Goal: Task Accomplishment & Management: Use online tool/utility

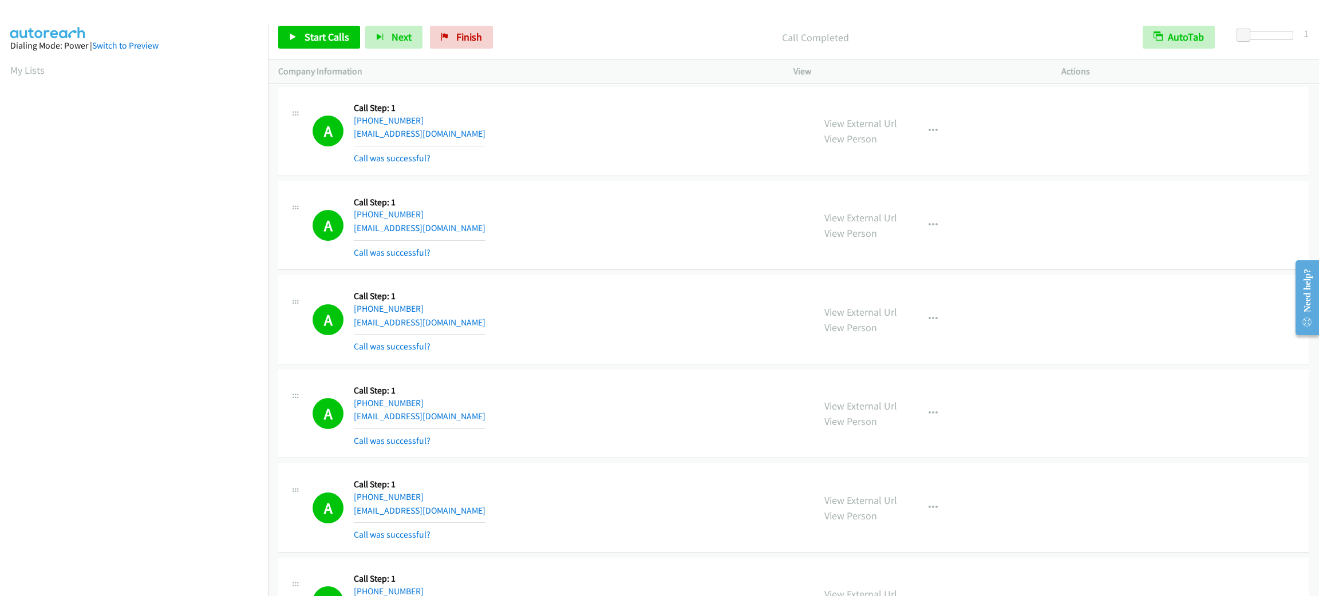
scroll to position [50, 0]
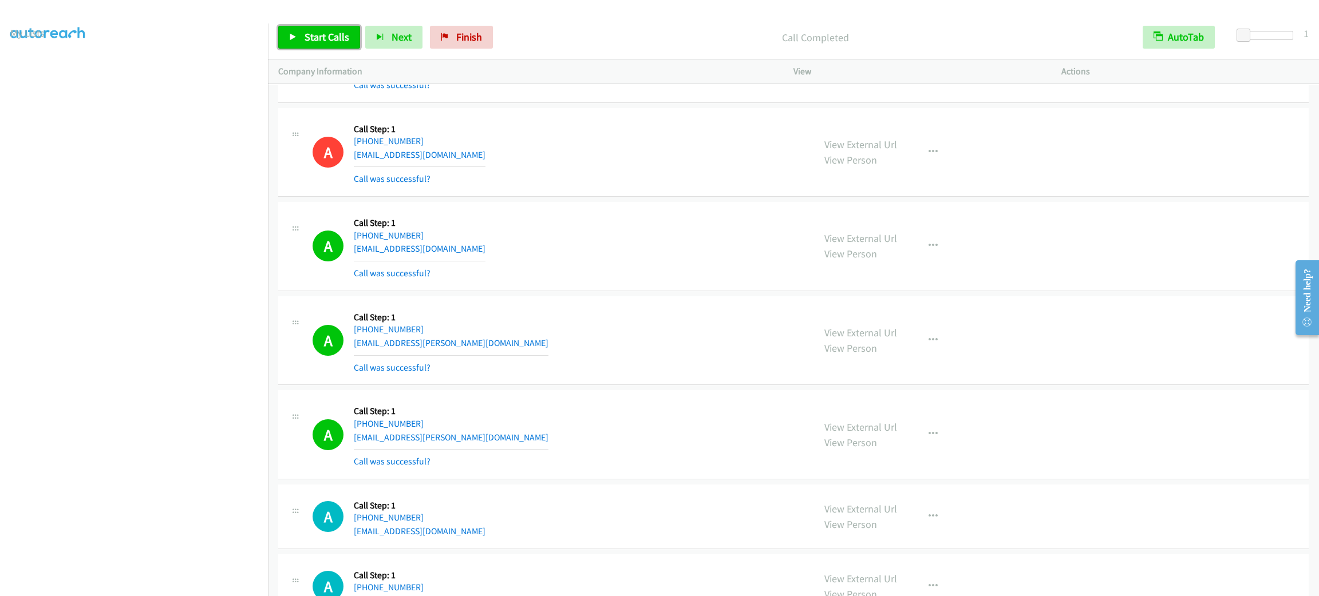
click at [325, 41] on span "Start Calls" at bounding box center [327, 36] width 45 height 13
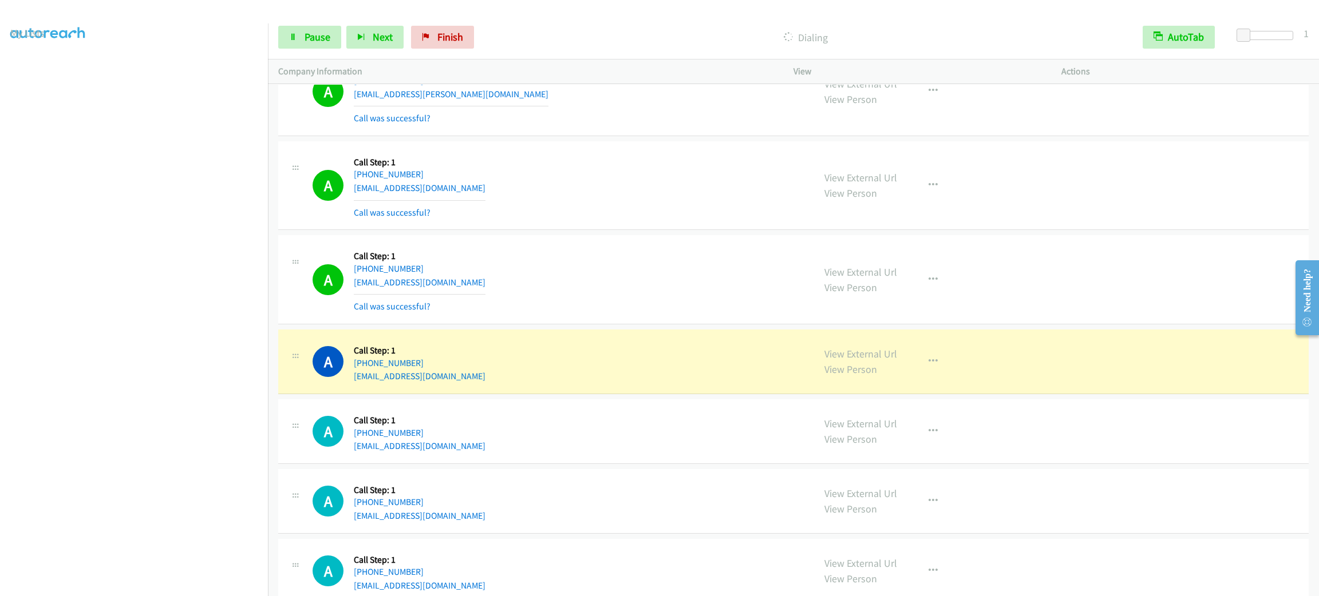
scroll to position [2567, 0]
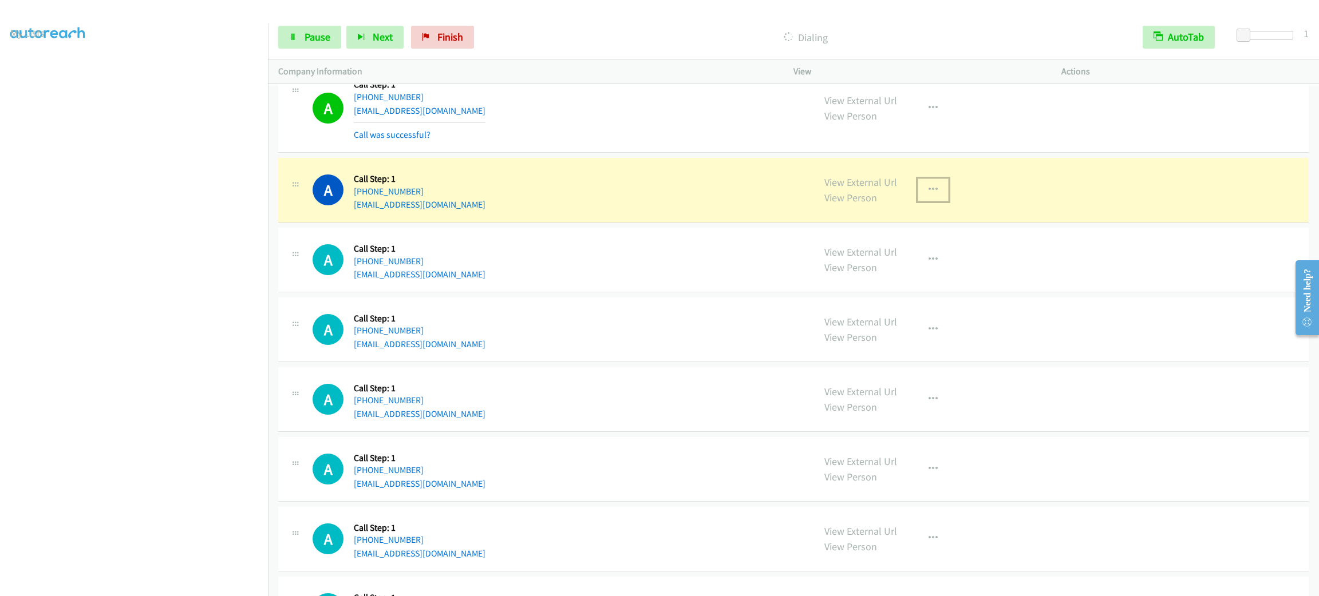
click at [931, 191] on button "button" at bounding box center [933, 190] width 31 height 23
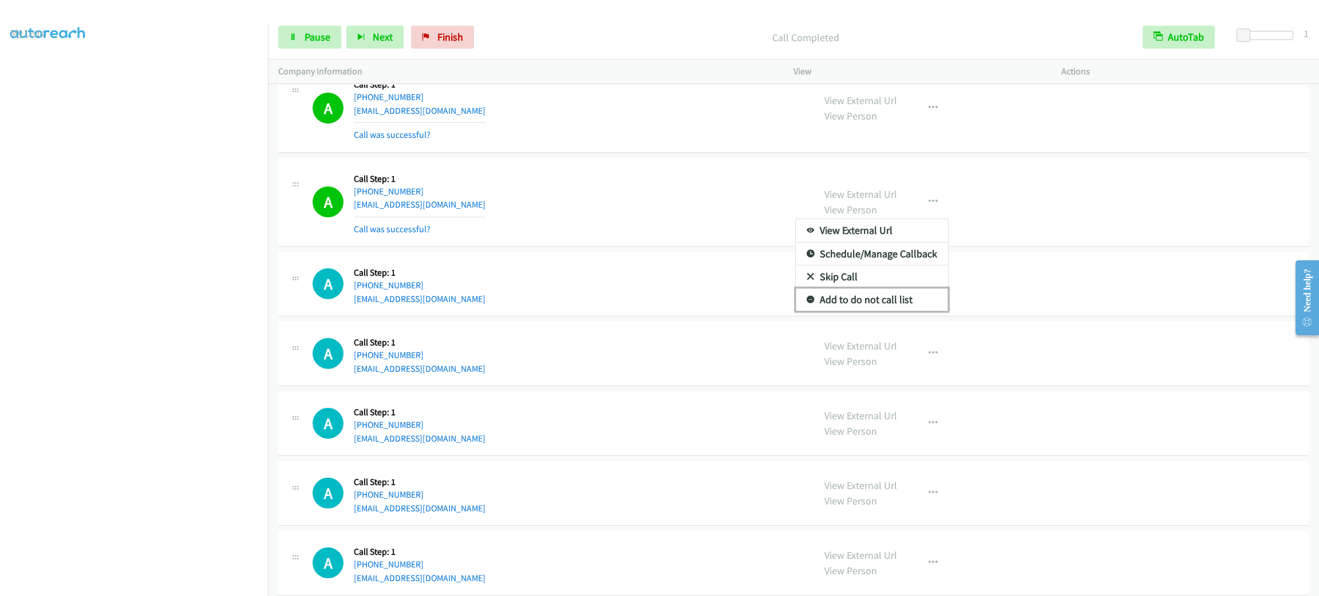
click at [918, 311] on link "Add to do not call list" at bounding box center [872, 299] width 152 height 23
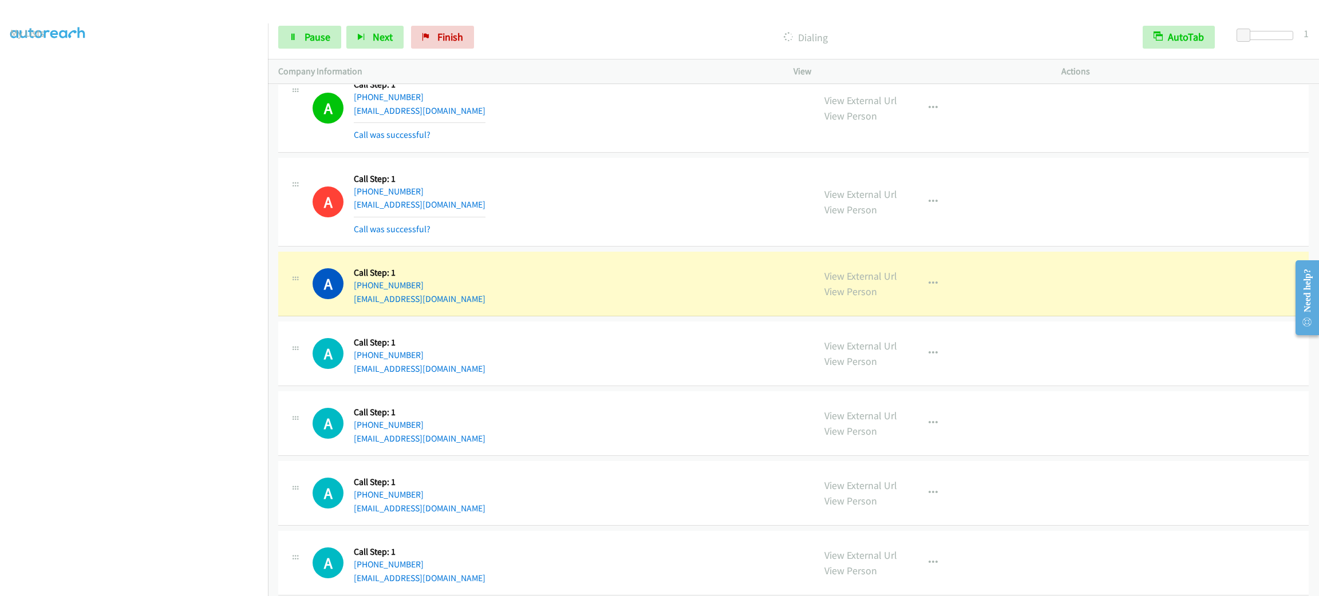
click at [248, 587] on aside "Dialing Mode: Power | Switch to Preview My Lists" at bounding box center [134, 303] width 268 height 634
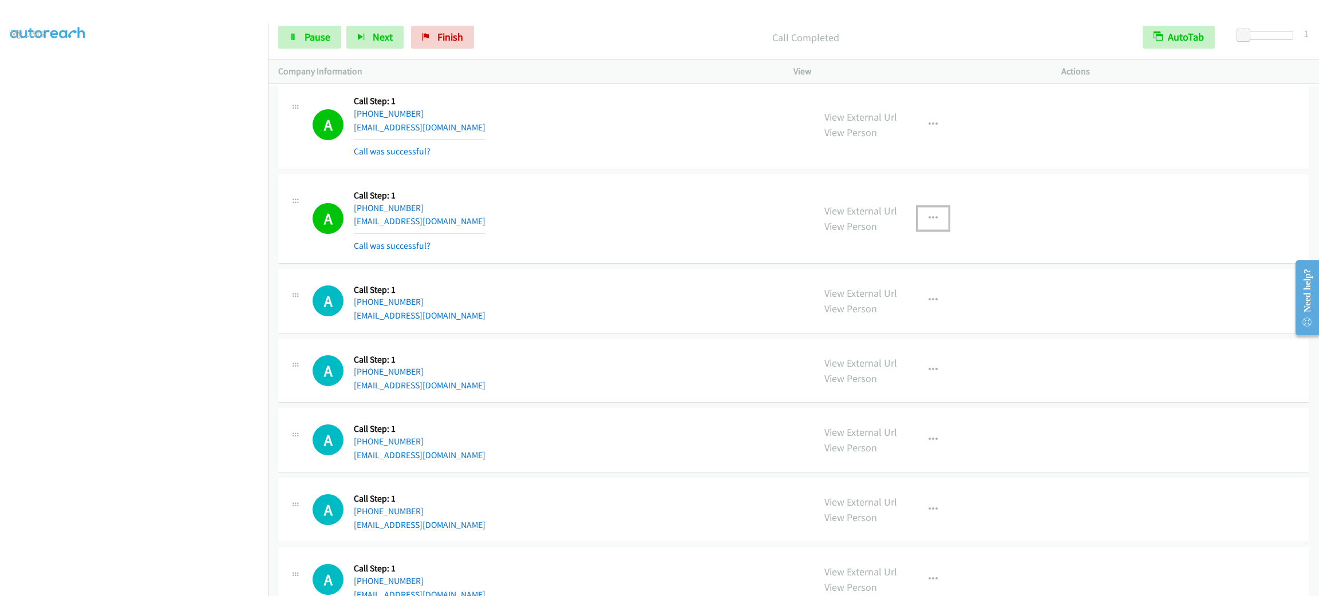
click at [926, 219] on button "button" at bounding box center [933, 218] width 31 height 23
click at [896, 321] on link "Add to do not call list" at bounding box center [872, 316] width 152 height 23
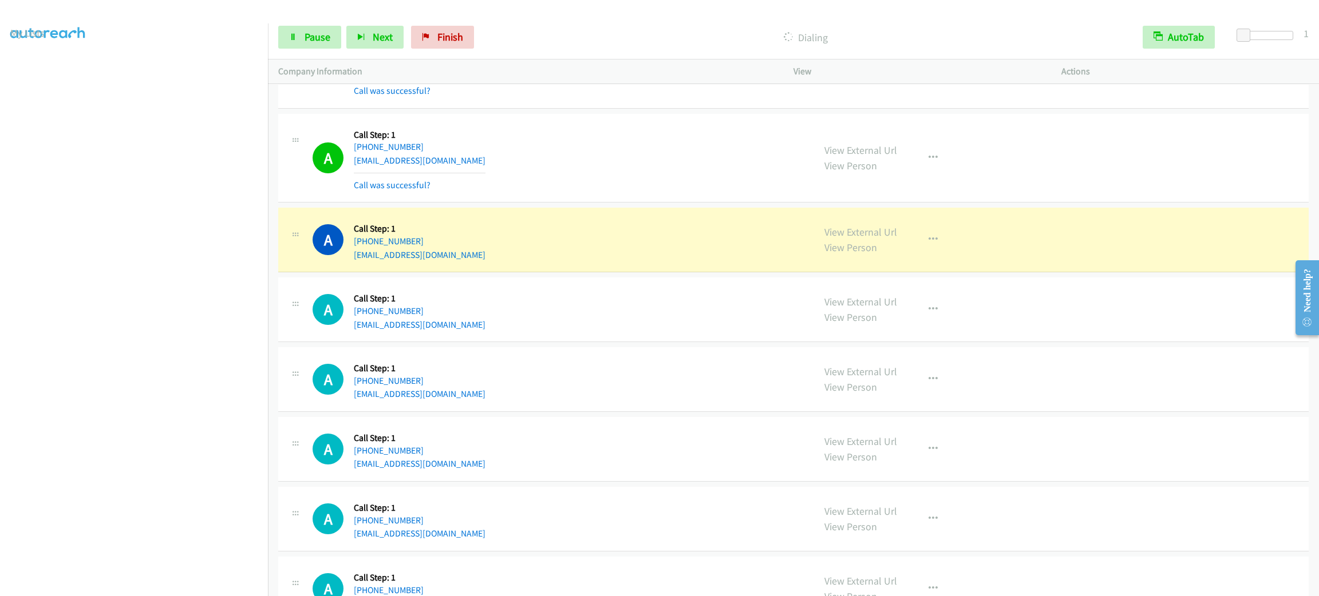
scroll to position [3168, 0]
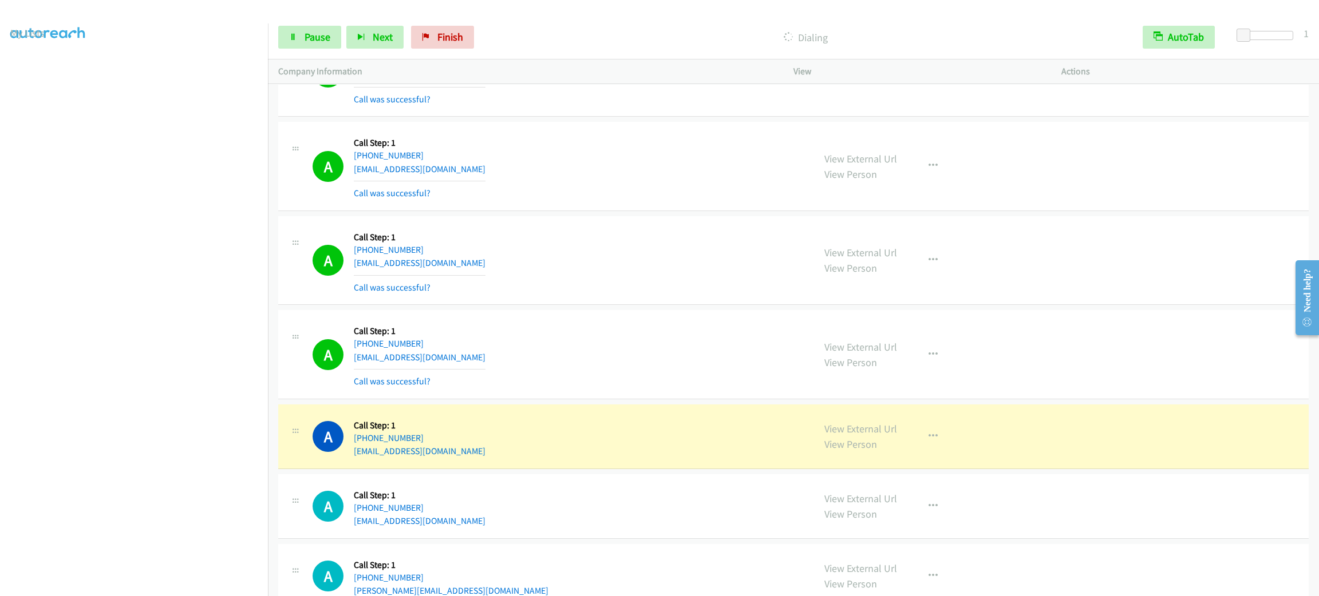
click at [942, 369] on div "View External Url View Person View External Url Email Schedule/Manage Callback …" at bounding box center [953, 355] width 278 height 68
click at [932, 363] on button "button" at bounding box center [933, 354] width 31 height 23
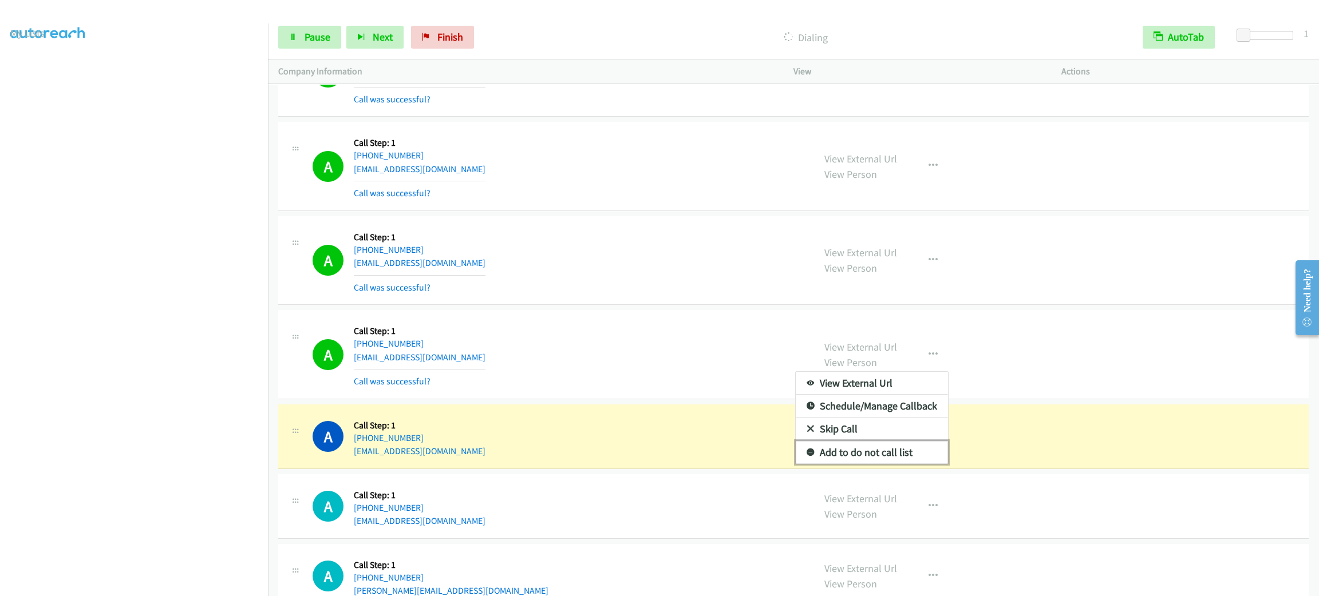
click at [908, 462] on link "Add to do not call list" at bounding box center [872, 452] width 152 height 23
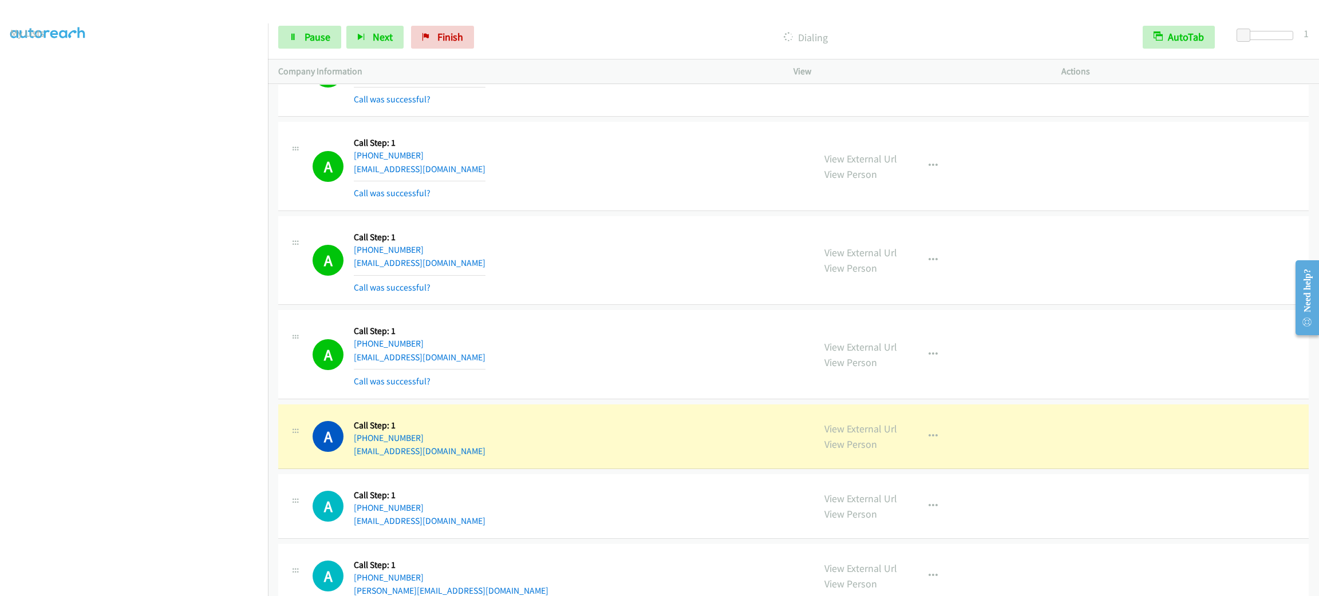
click at [932, 284] on div "View External Url View Person View External Url Email Schedule/Manage Callback …" at bounding box center [953, 261] width 278 height 68
click at [930, 265] on icon "button" at bounding box center [932, 260] width 9 height 9
click at [904, 370] on link "Add to do not call list" at bounding box center [872, 358] width 152 height 23
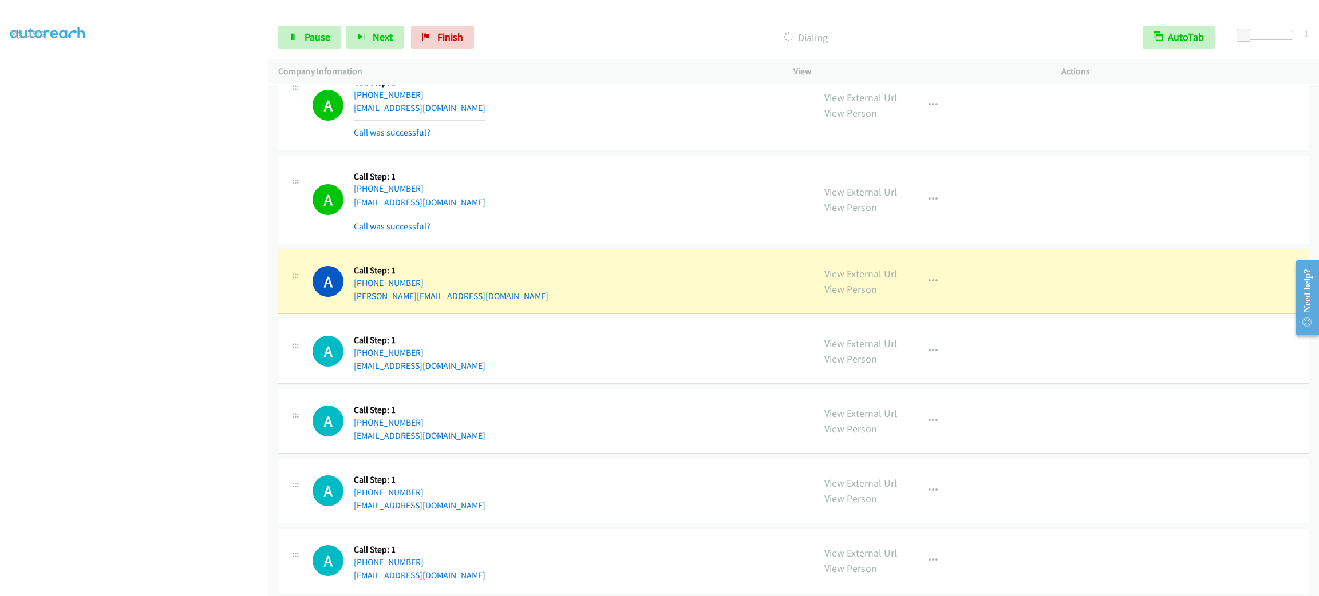
scroll to position [3597, 0]
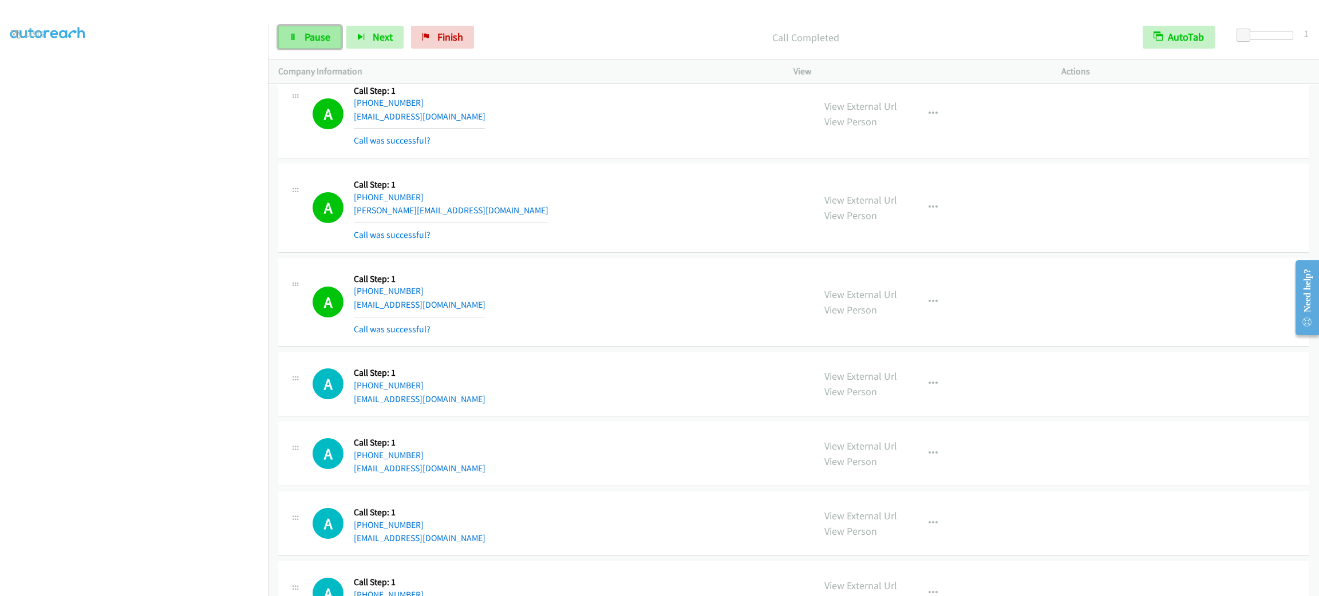
click at [324, 30] on span "Pause" at bounding box center [318, 36] width 26 height 13
click at [324, 30] on span "Start Calls" at bounding box center [327, 36] width 45 height 13
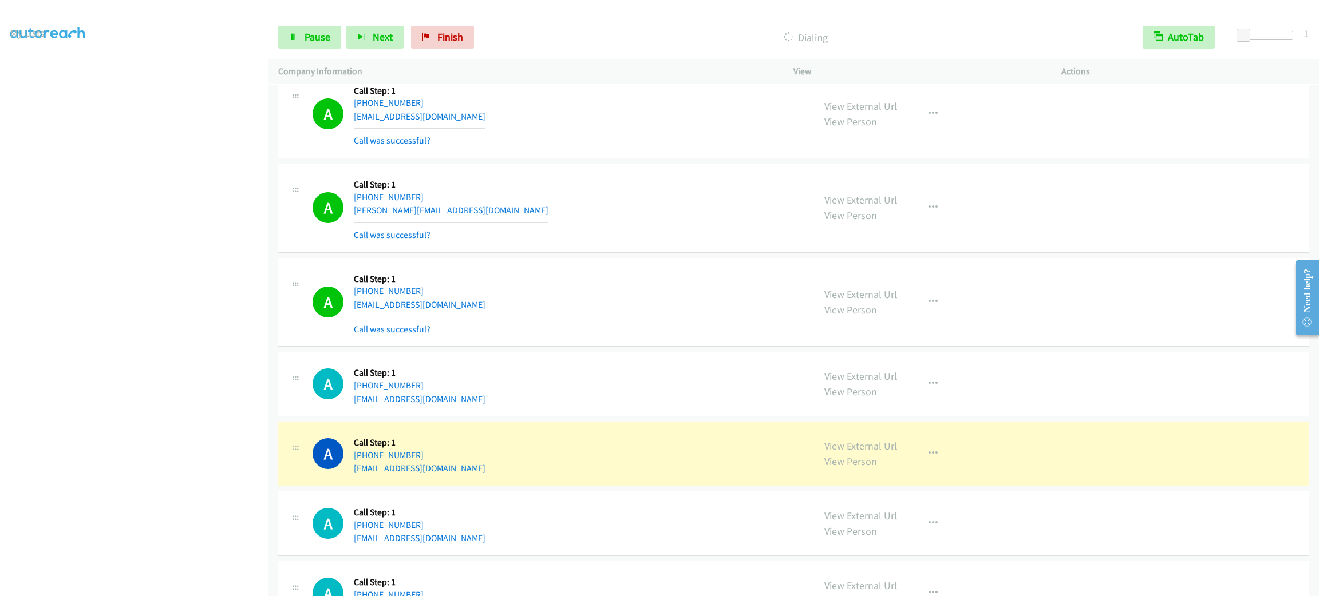
click at [909, 314] on div "View External Url View Person View External Url Email Schedule/Manage Callback …" at bounding box center [953, 302] width 278 height 68
click at [929, 307] on icon "button" at bounding box center [932, 302] width 9 height 9
click at [905, 412] on link "Add to do not call list" at bounding box center [872, 400] width 152 height 23
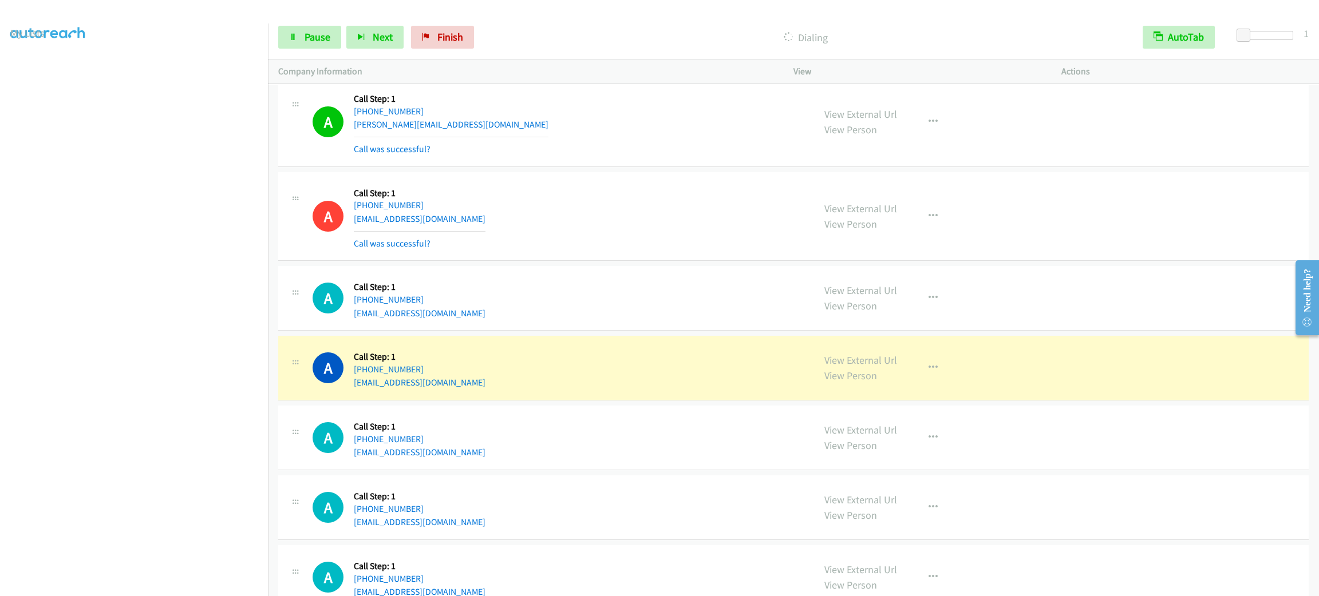
scroll to position [3769, 0]
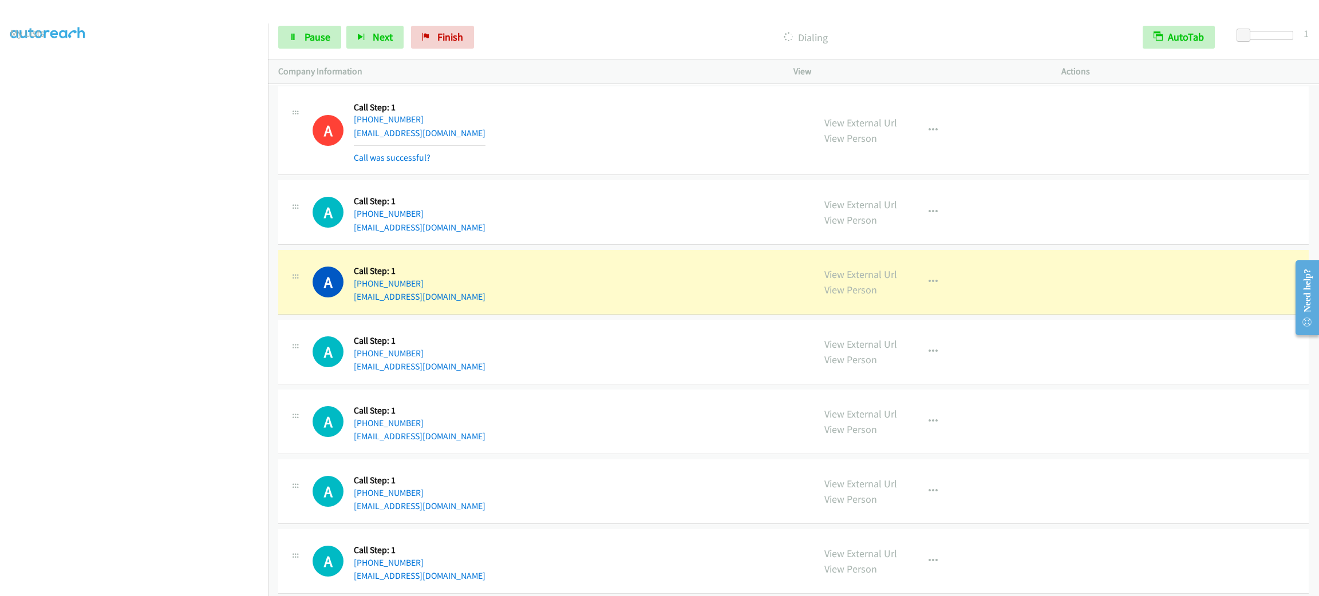
click at [579, 234] on div "A Callback Scheduled Call Step: 1 America/New_York [PHONE_NUMBER] [EMAIL_ADDRES…" at bounding box center [558, 213] width 491 height 44
click at [928, 287] on button "button" at bounding box center [933, 282] width 31 height 23
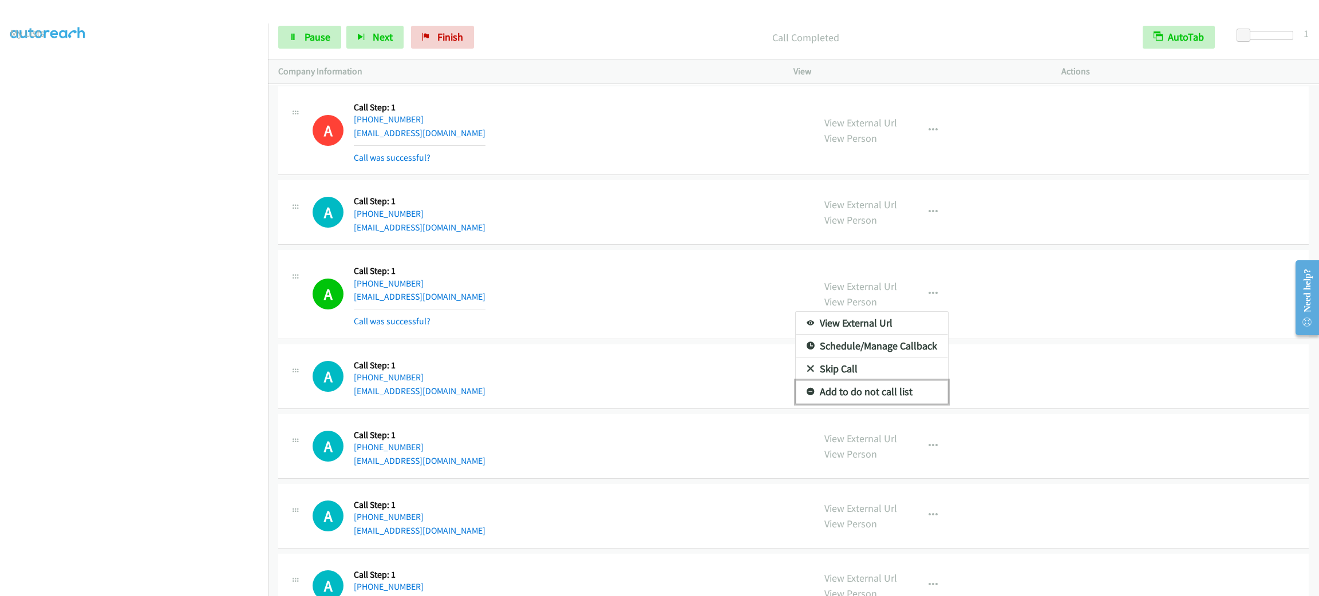
click at [874, 394] on link "Add to do not call list" at bounding box center [872, 392] width 152 height 23
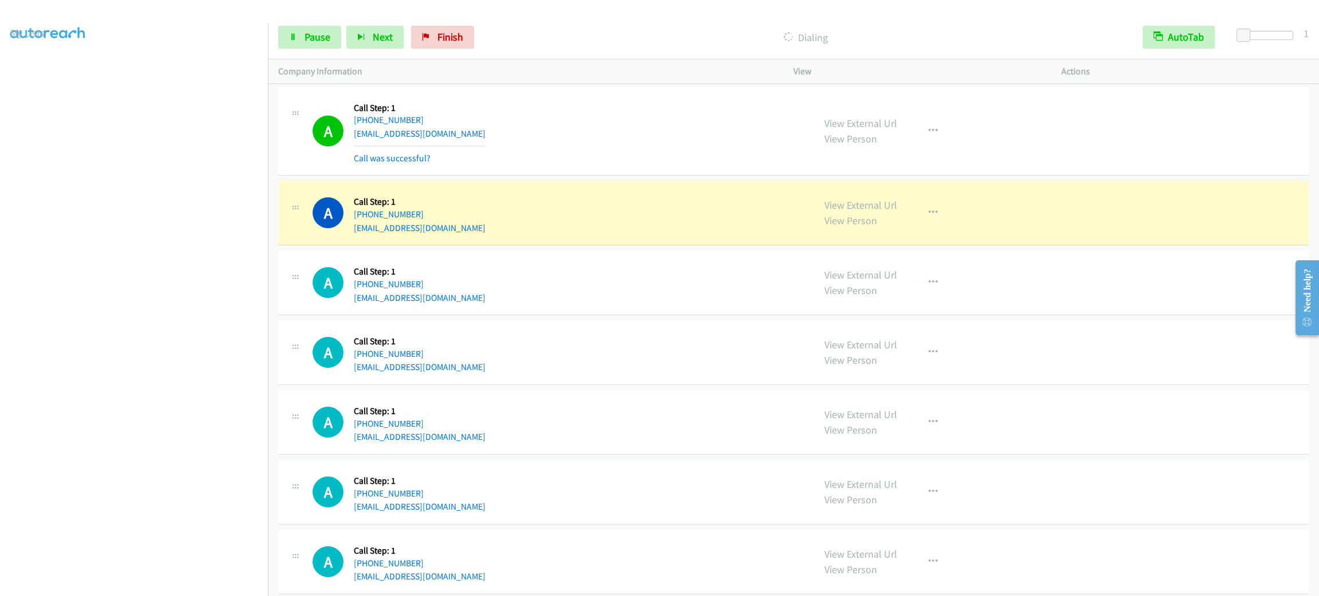
scroll to position [4112, 0]
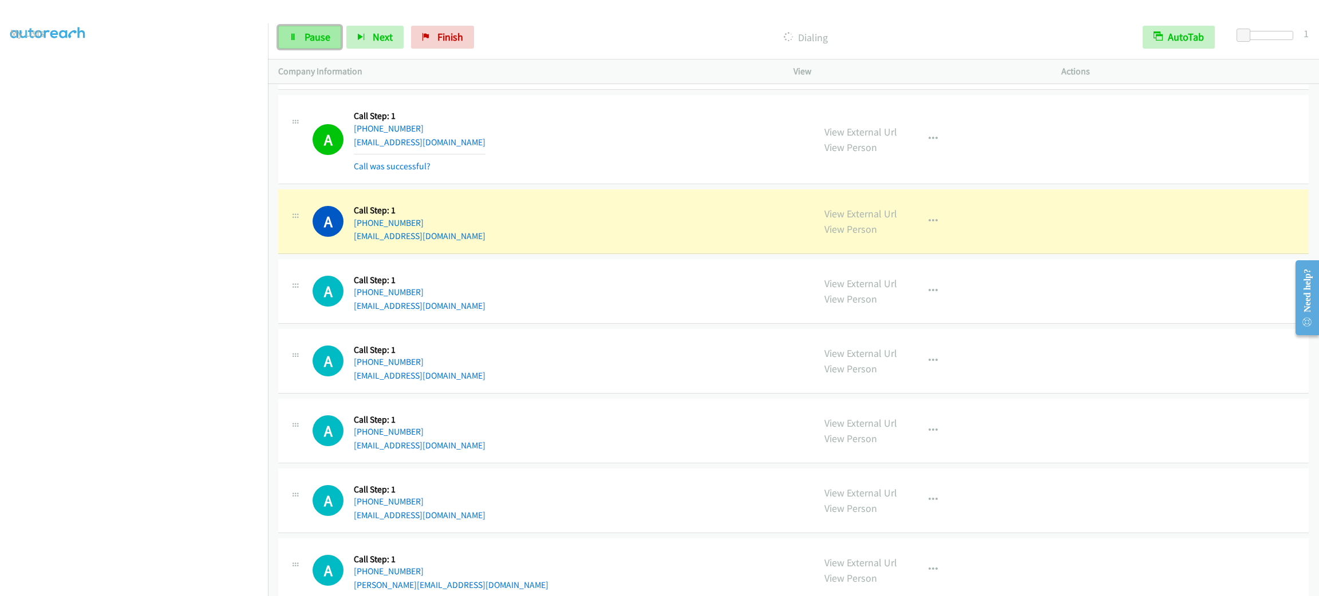
click at [330, 30] on link "Pause" at bounding box center [309, 37] width 63 height 23
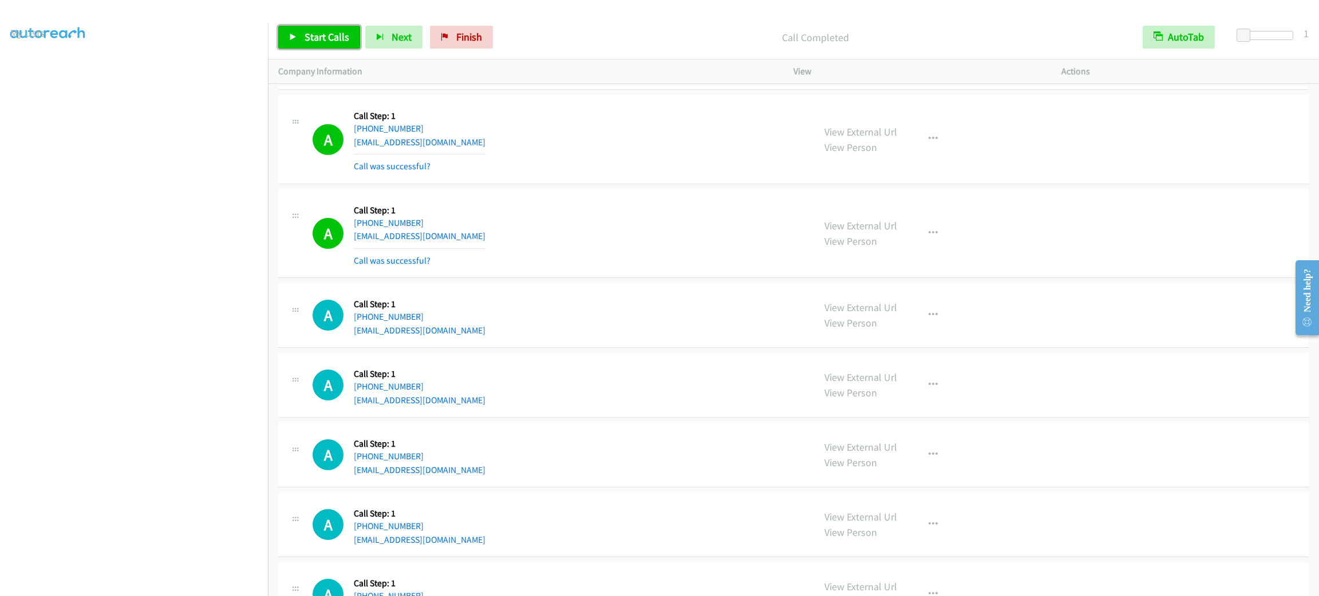
click at [337, 32] on span "Start Calls" at bounding box center [327, 36] width 45 height 13
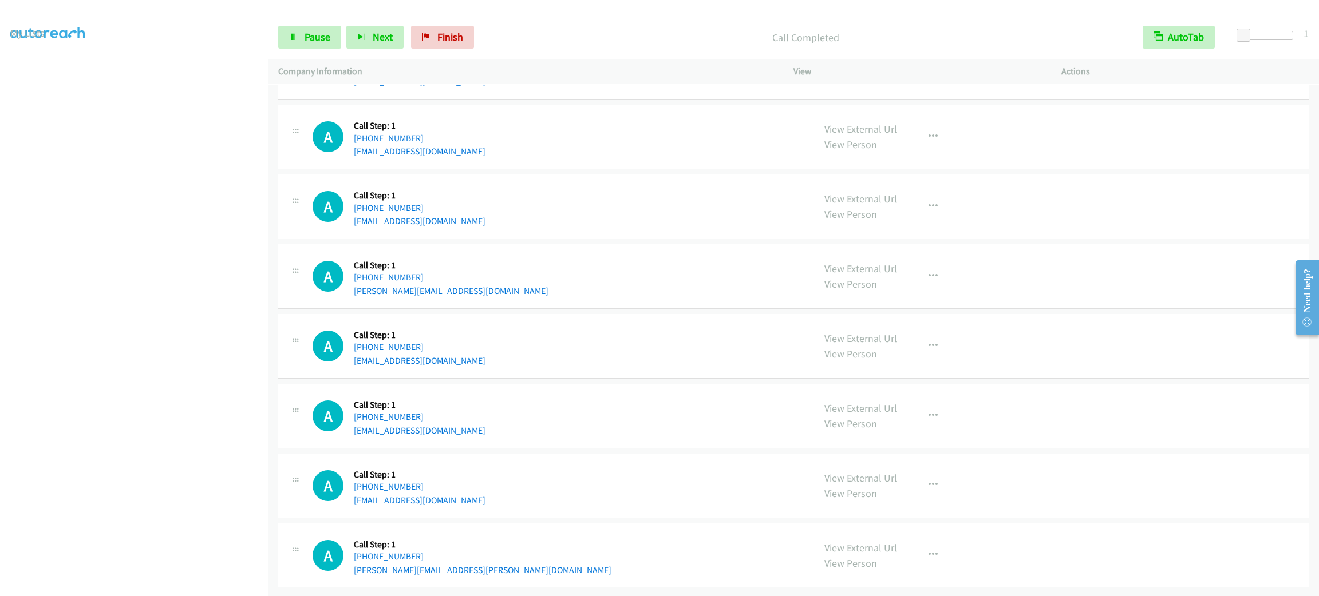
scroll to position [4370, 0]
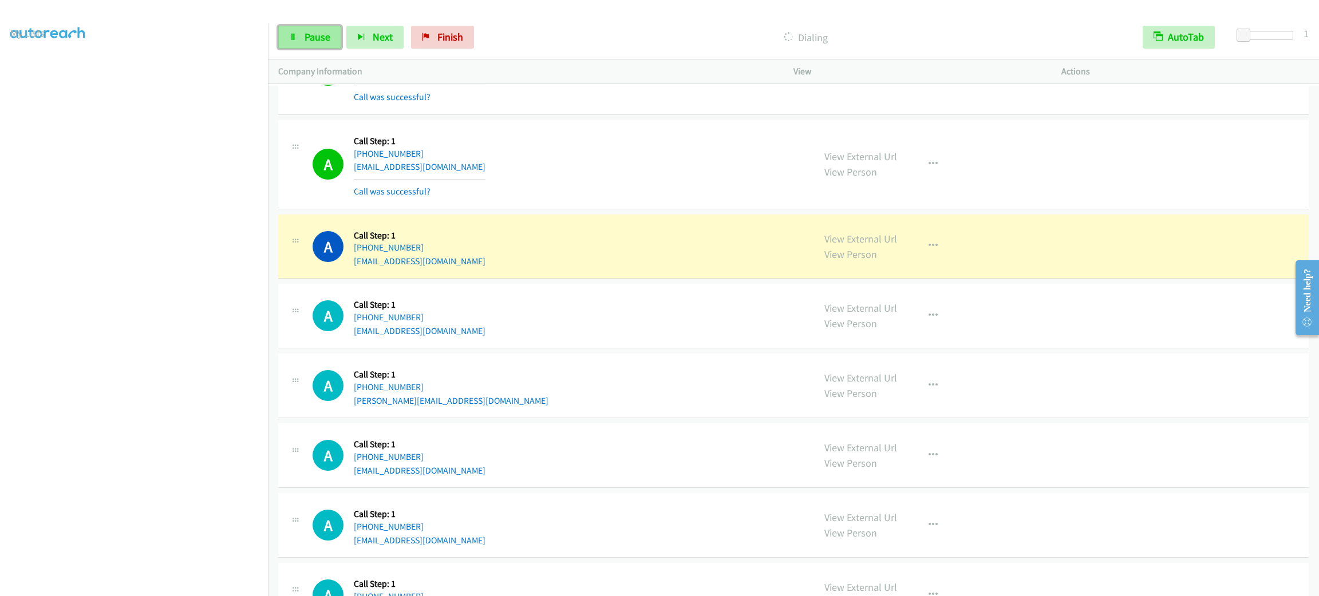
click at [320, 32] on span "Pause" at bounding box center [318, 36] width 26 height 13
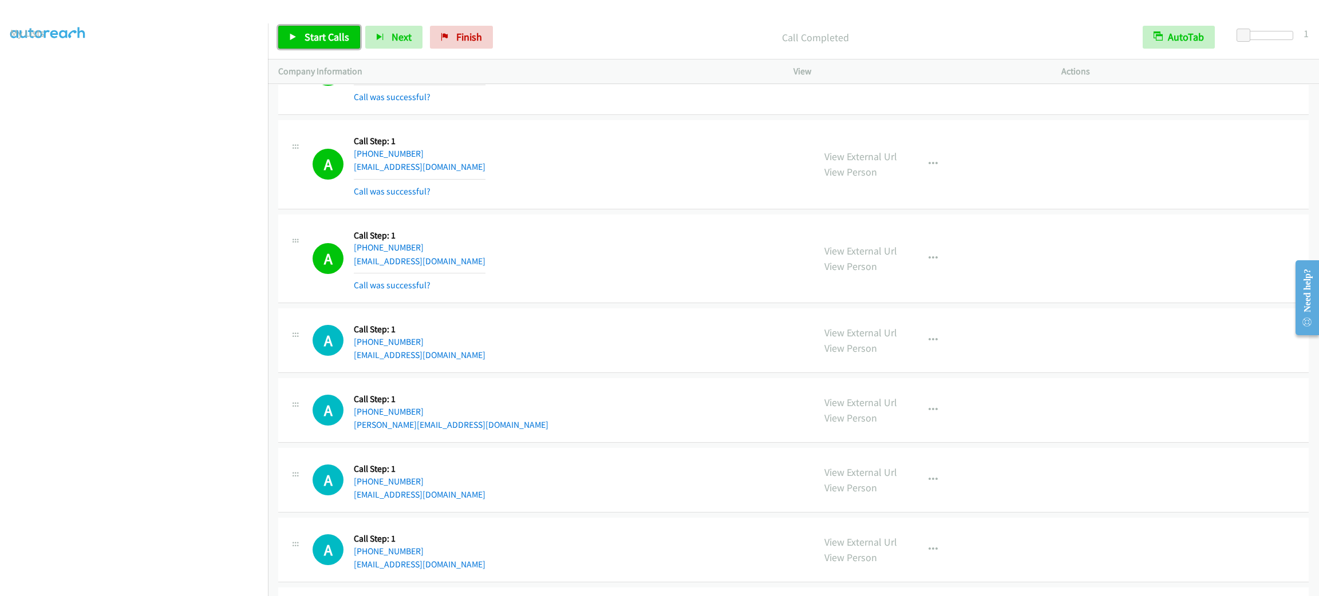
click at [346, 33] on span "Start Calls" at bounding box center [327, 36] width 45 height 13
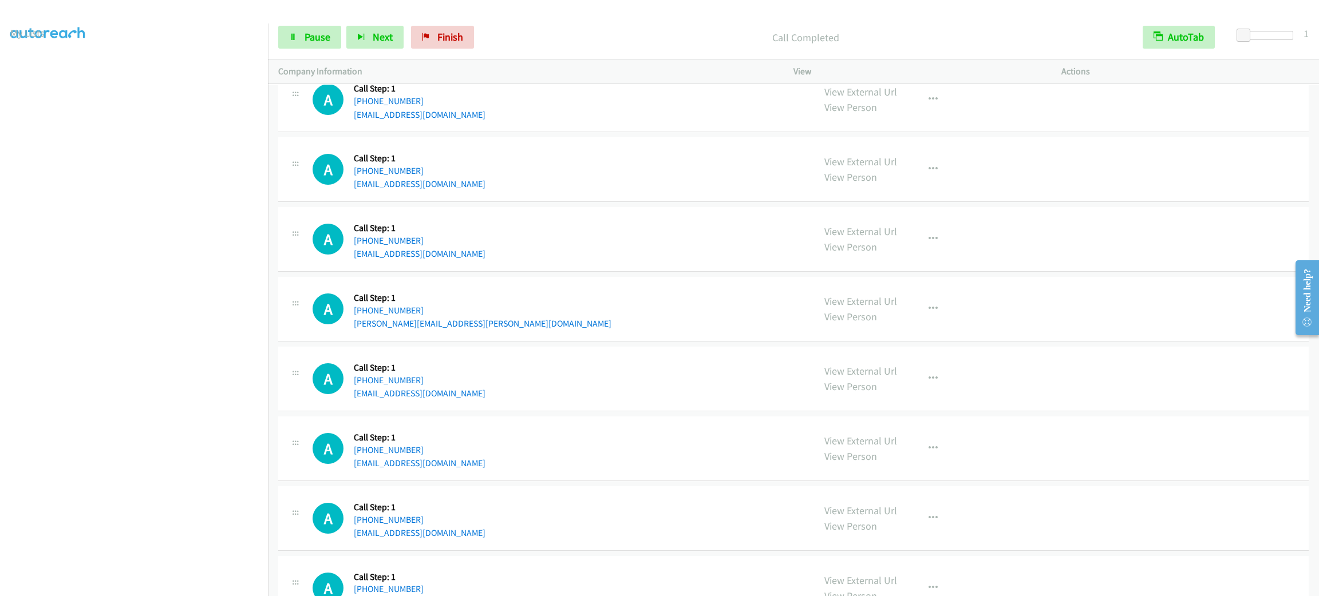
scroll to position [4713, 0]
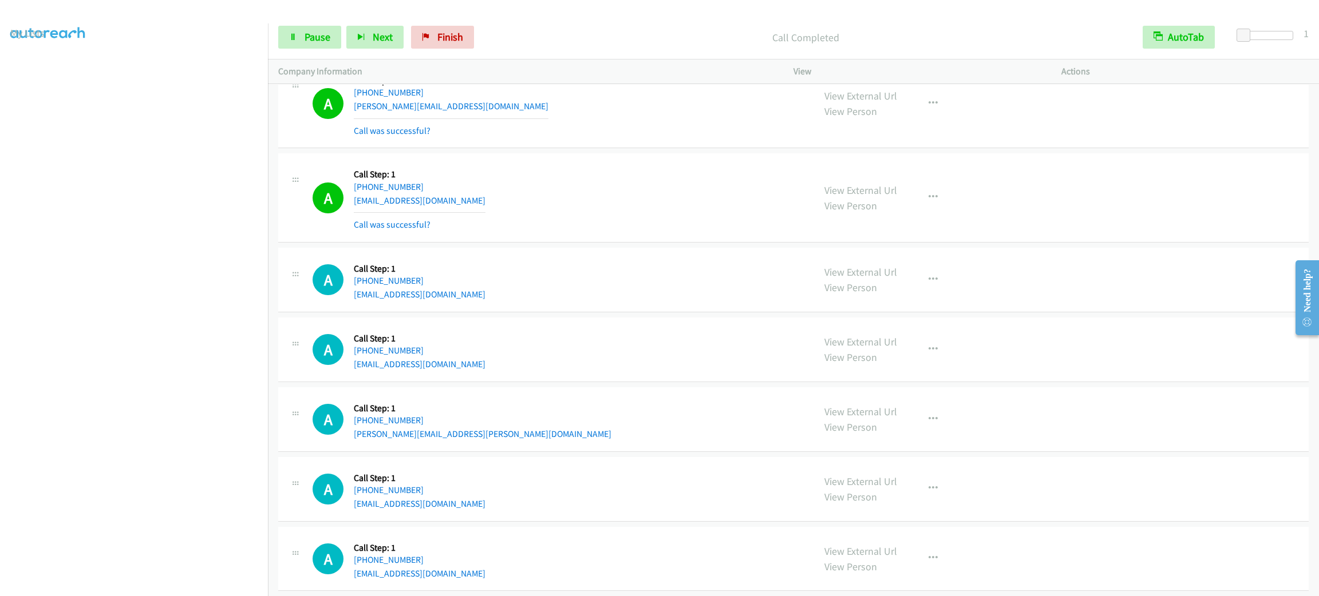
click at [921, 191] on div "View External Url View Person View External Url Email Schedule/Manage Callback …" at bounding box center [953, 198] width 278 height 68
drag, startPoint x: 918, startPoint y: 208, endPoint x: 909, endPoint y: 300, distance: 92.6
click at [918, 208] on button "button" at bounding box center [933, 197] width 31 height 23
click at [901, 307] on link "Add to do not call list" at bounding box center [872, 295] width 152 height 23
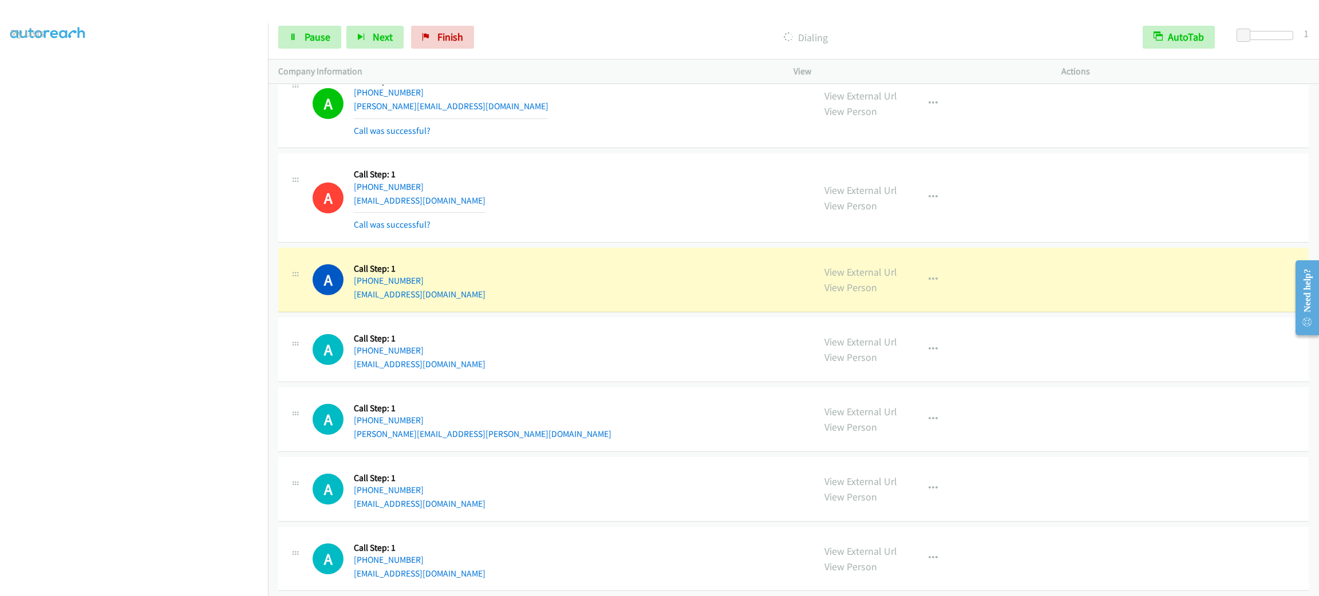
click at [116, 593] on aside "Dialing Mode: Power | Switch to Preview My Lists" at bounding box center [134, 303] width 268 height 634
click at [119, 587] on aside "Dialing Mode: Power | Switch to Preview My Lists" at bounding box center [134, 303] width 268 height 634
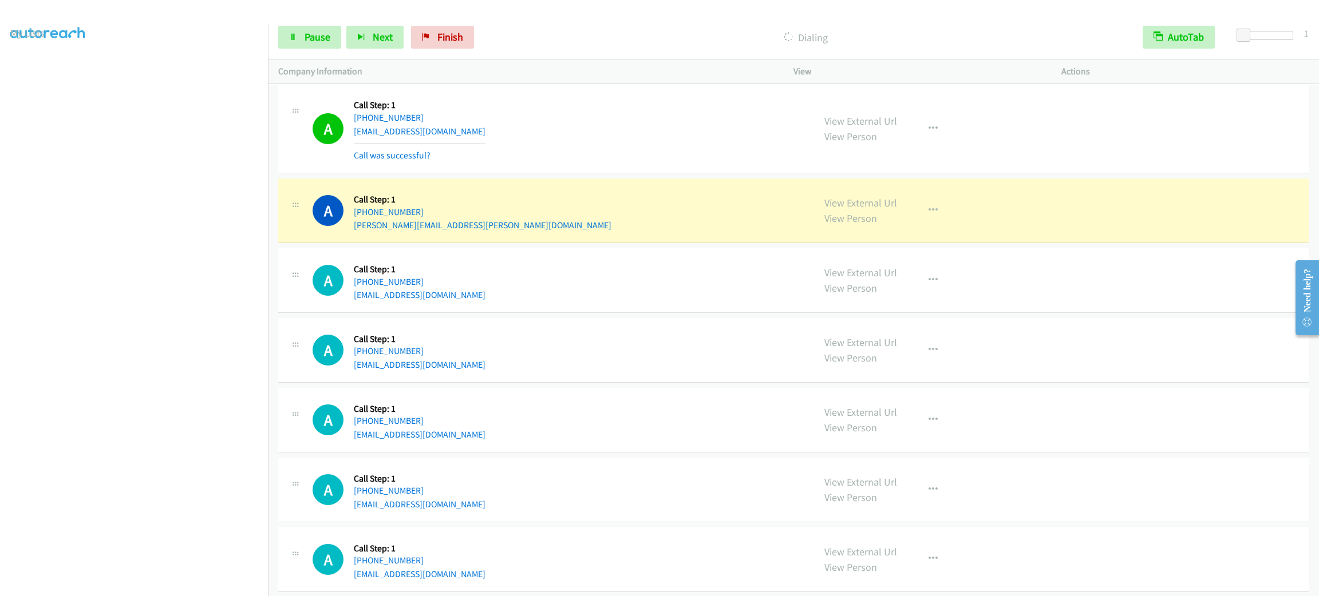
scroll to position [5057, 0]
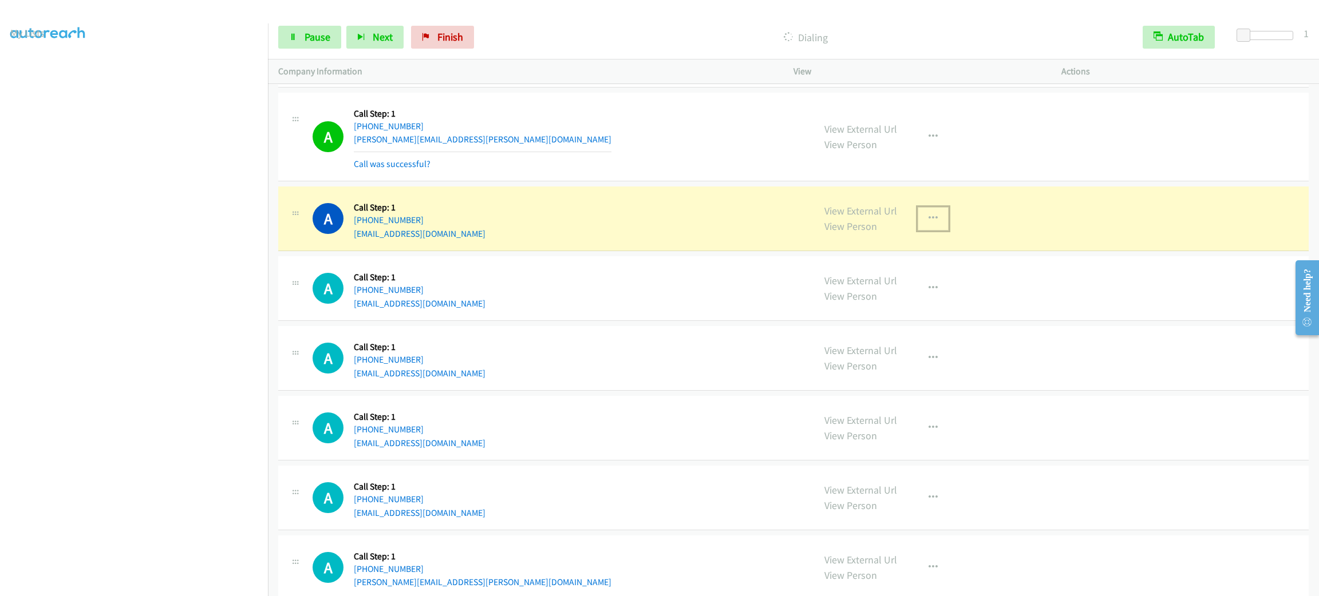
click at [936, 230] on button "button" at bounding box center [933, 218] width 31 height 23
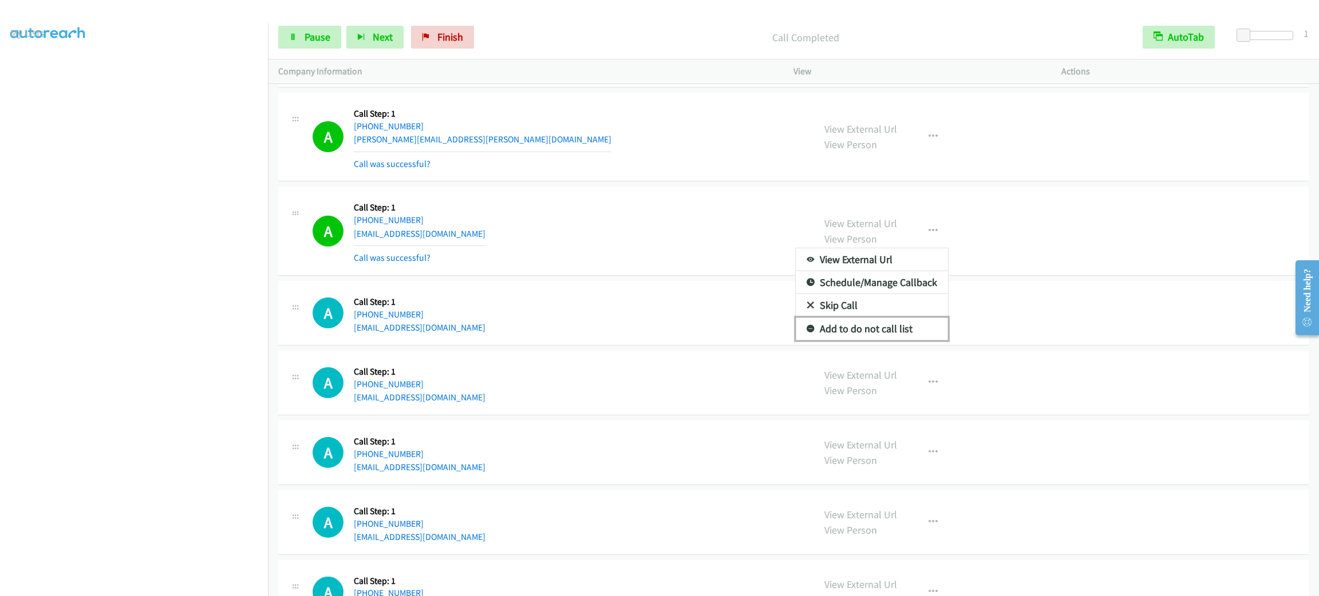
drag, startPoint x: 916, startPoint y: 338, endPoint x: 908, endPoint y: 339, distance: 8.1
click at [916, 338] on link "Add to do not call list" at bounding box center [872, 329] width 152 height 23
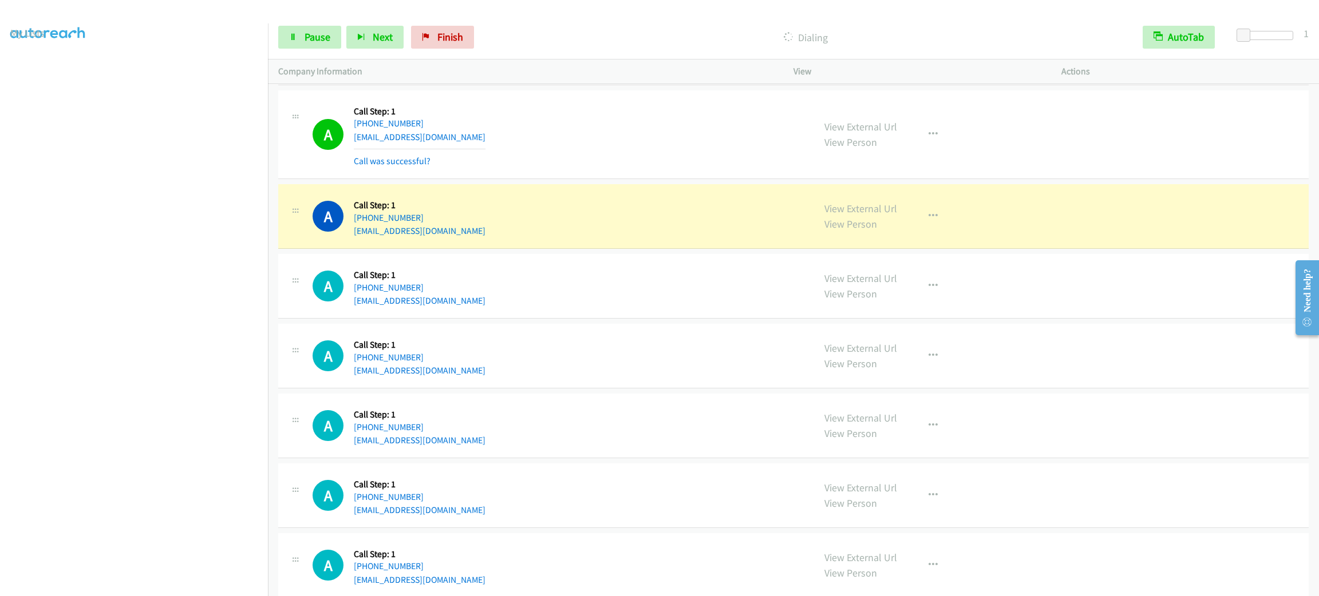
scroll to position [6087, 0]
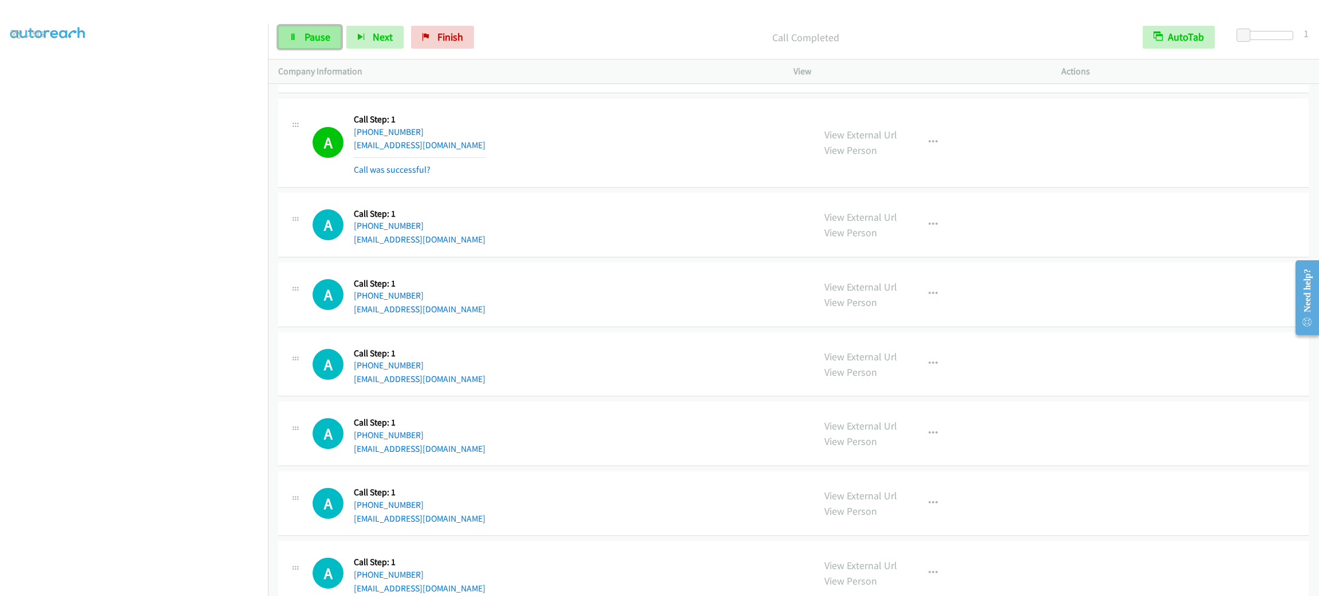
click at [294, 34] on icon at bounding box center [293, 38] width 8 height 8
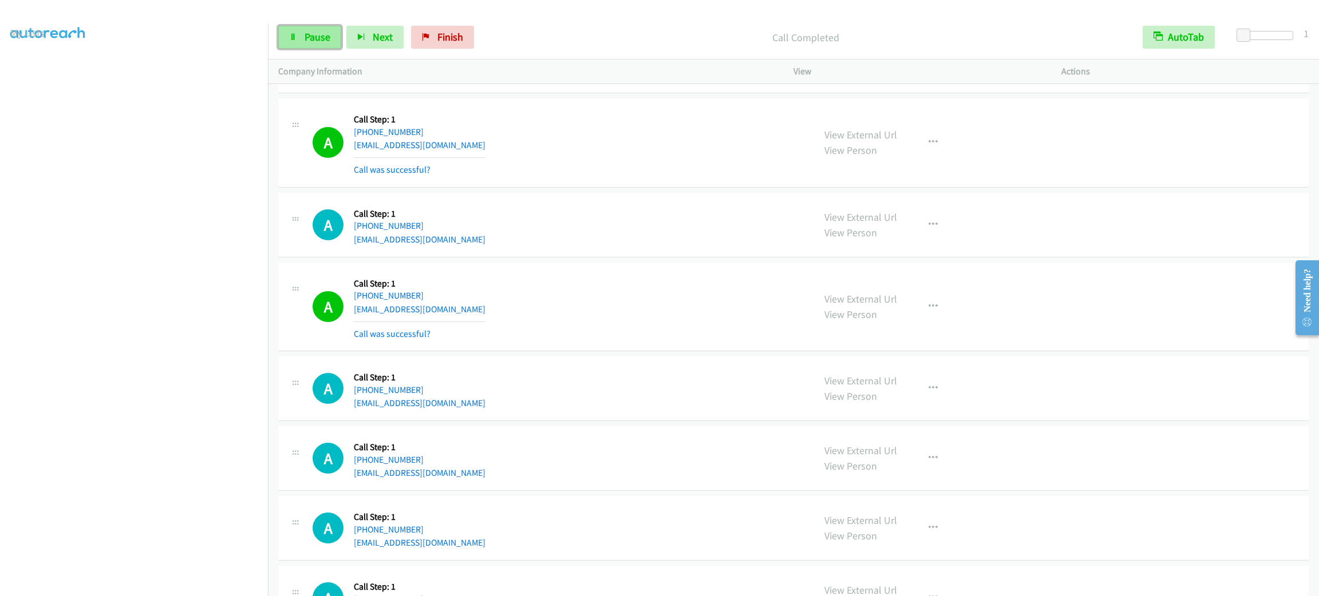
click at [318, 40] on span "Pause" at bounding box center [318, 36] width 26 height 13
click at [319, 29] on link "Start Calls" at bounding box center [319, 37] width 82 height 23
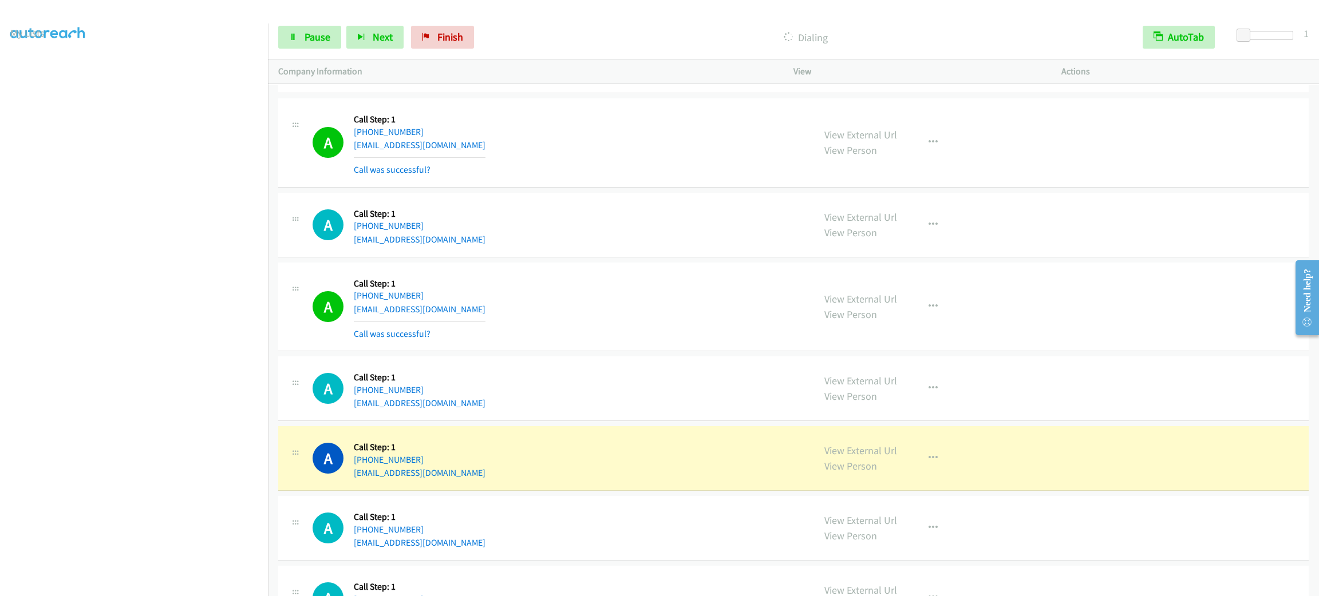
click at [515, 238] on div "A Callback Scheduled Call Step: 1 [GEOGRAPHIC_DATA]/[GEOGRAPHIC_DATA] [PHONE_NU…" at bounding box center [558, 225] width 491 height 44
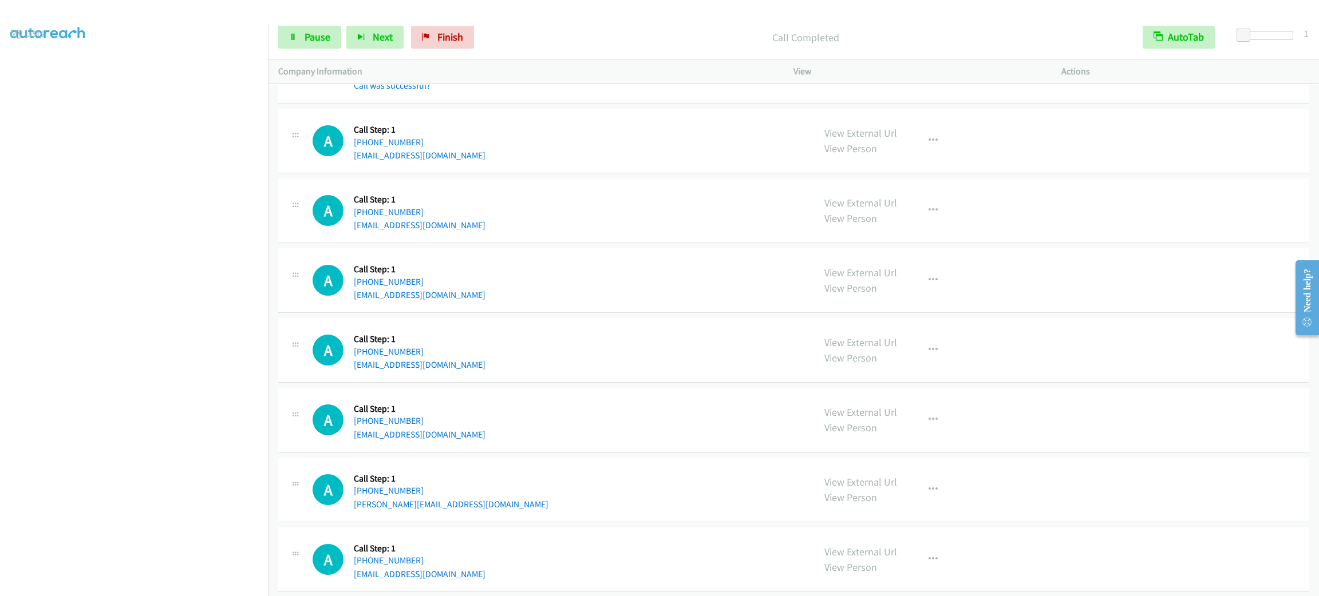
scroll to position [6978, 0]
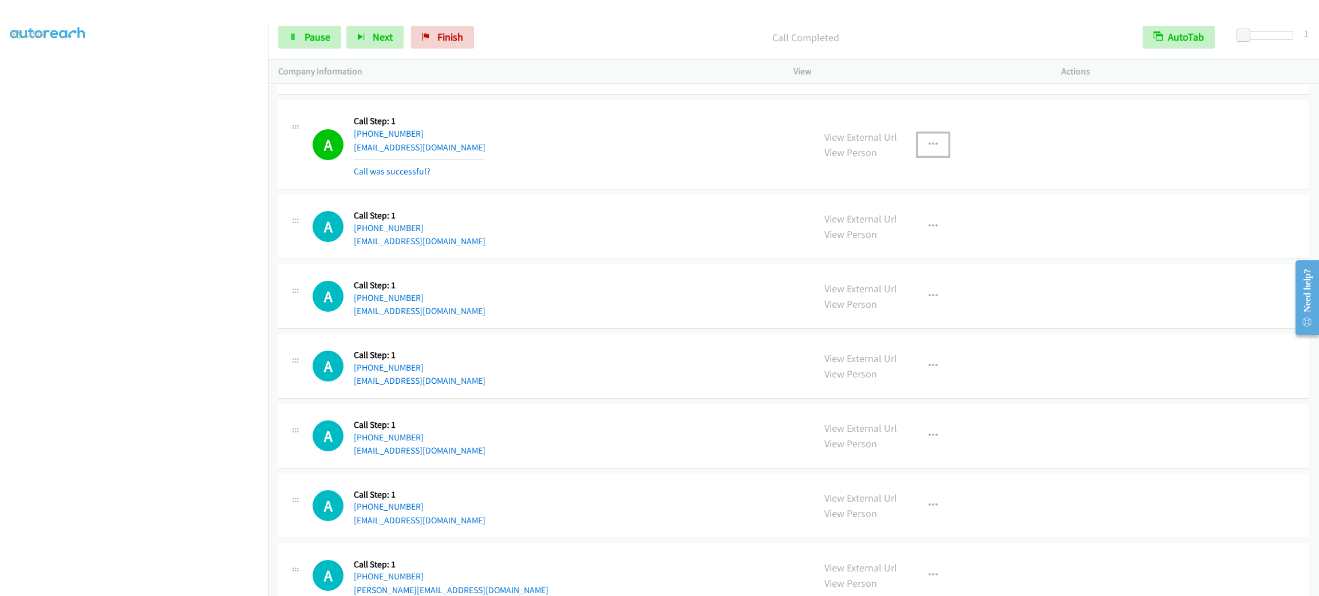
click at [932, 156] on button "button" at bounding box center [933, 144] width 31 height 23
click at [901, 250] on link "Add to do not call list" at bounding box center [872, 242] width 152 height 23
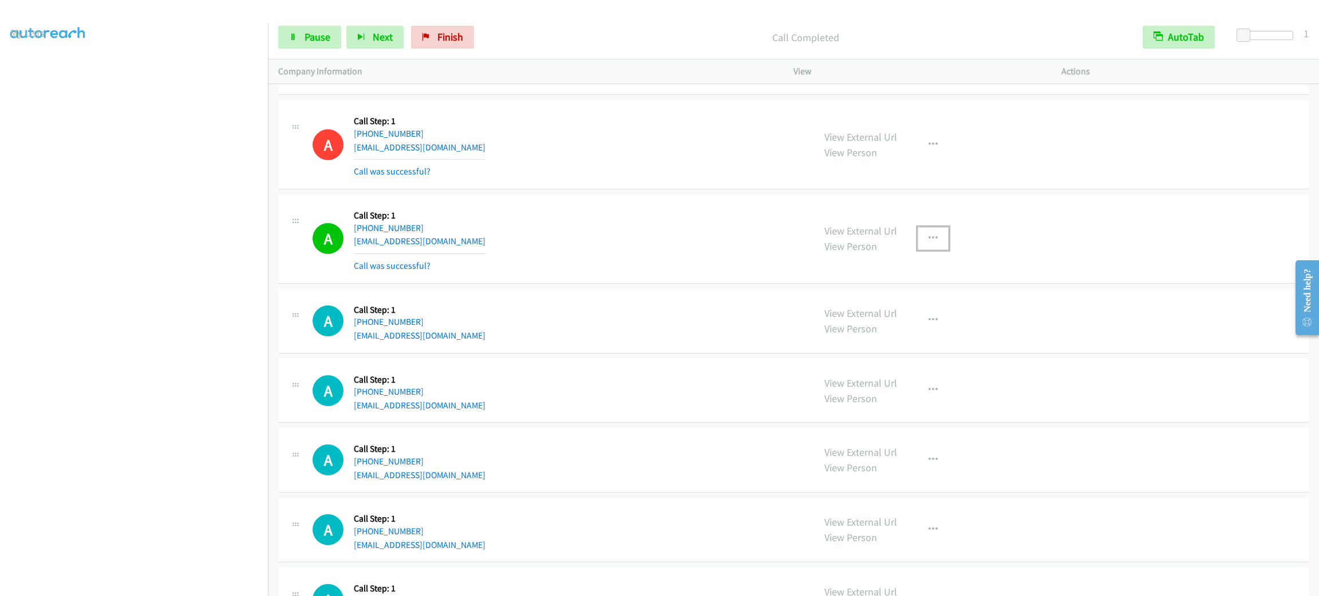
drag, startPoint x: 933, startPoint y: 247, endPoint x: 933, endPoint y: 260, distance: 12.6
click at [933, 247] on button "button" at bounding box center [933, 238] width 31 height 23
click at [924, 346] on link "Add to do not call list" at bounding box center [872, 336] width 152 height 23
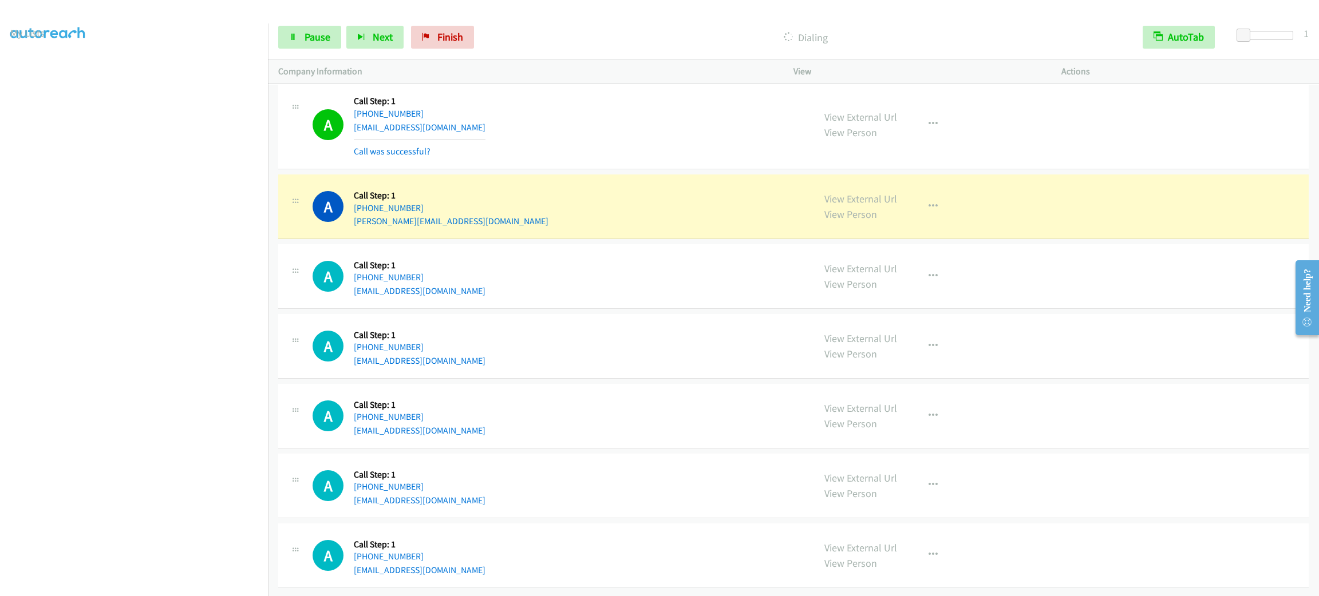
scroll to position [7500, 0]
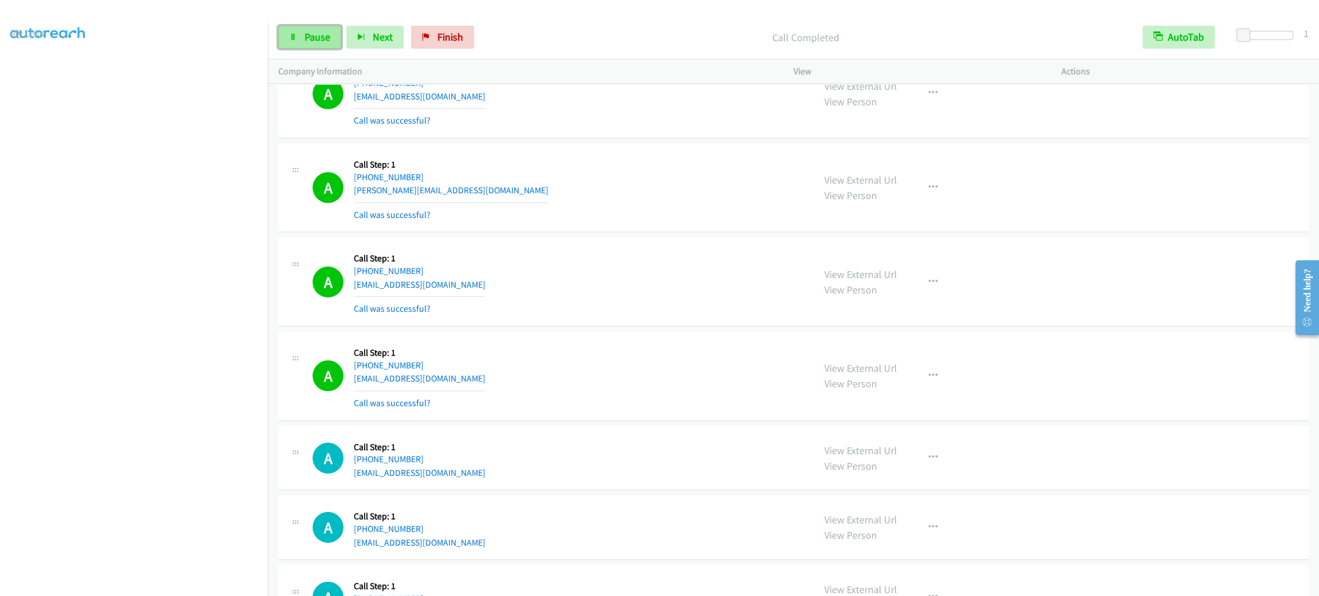
click at [327, 37] on span "Pause" at bounding box center [318, 36] width 26 height 13
